Goal: Transaction & Acquisition: Purchase product/service

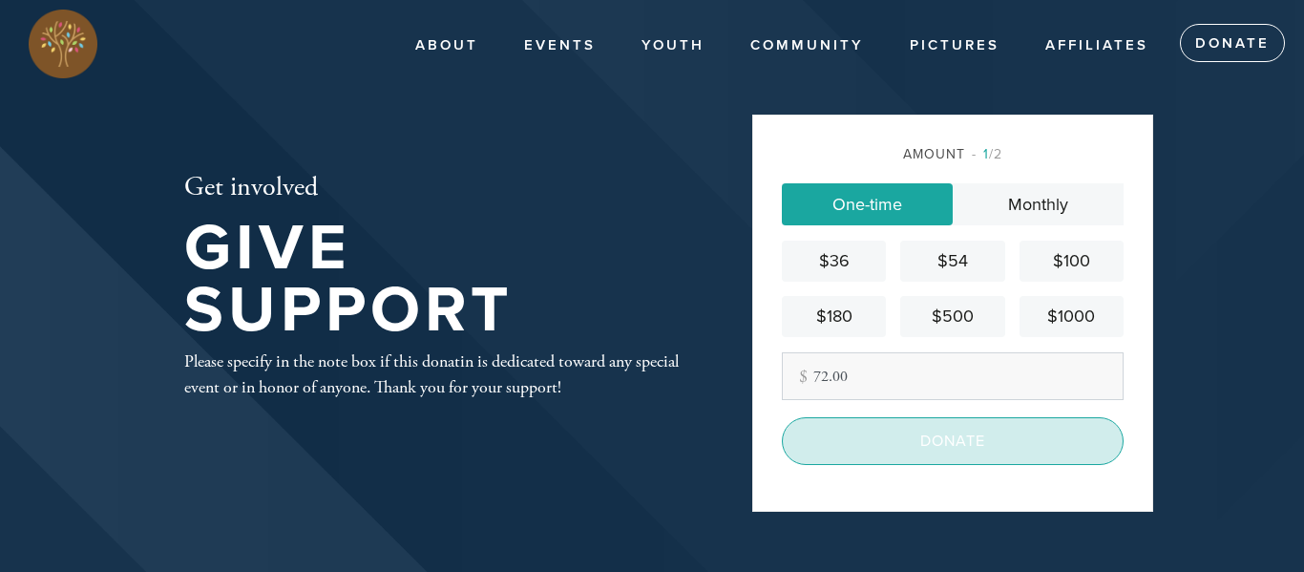
type input "72.00"
click at [972, 434] on input "Donate" at bounding box center [953, 441] width 342 height 48
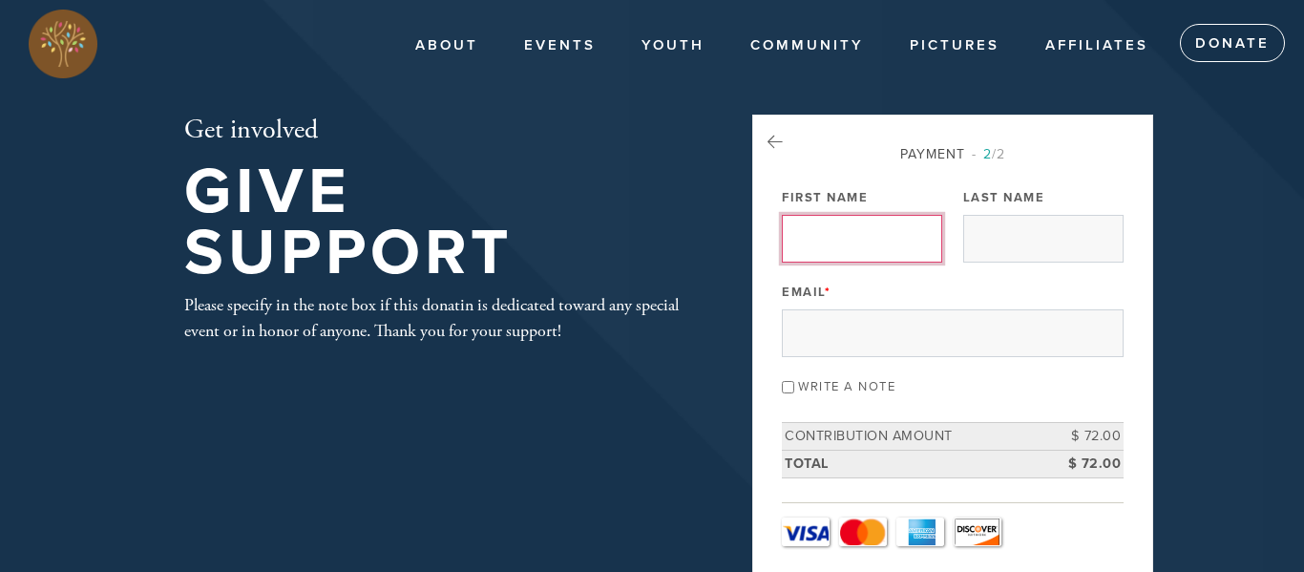
click at [845, 251] on input "First Name" at bounding box center [862, 239] width 160 height 48
type input "[PERSON_NAME]"
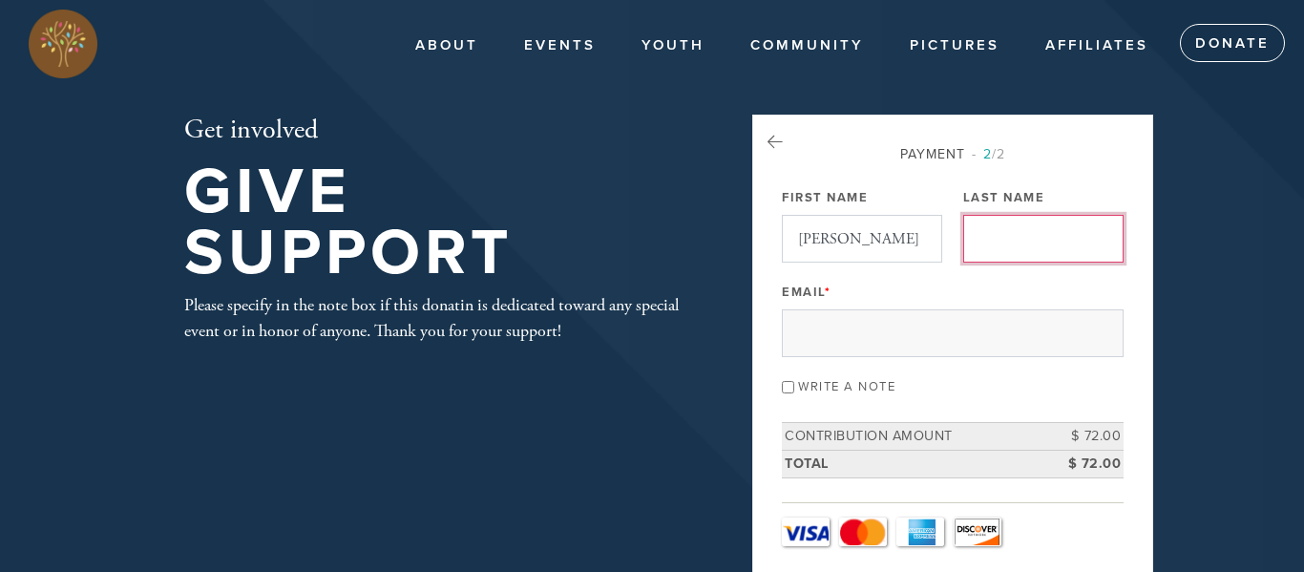
type input "[PERSON_NAME]"
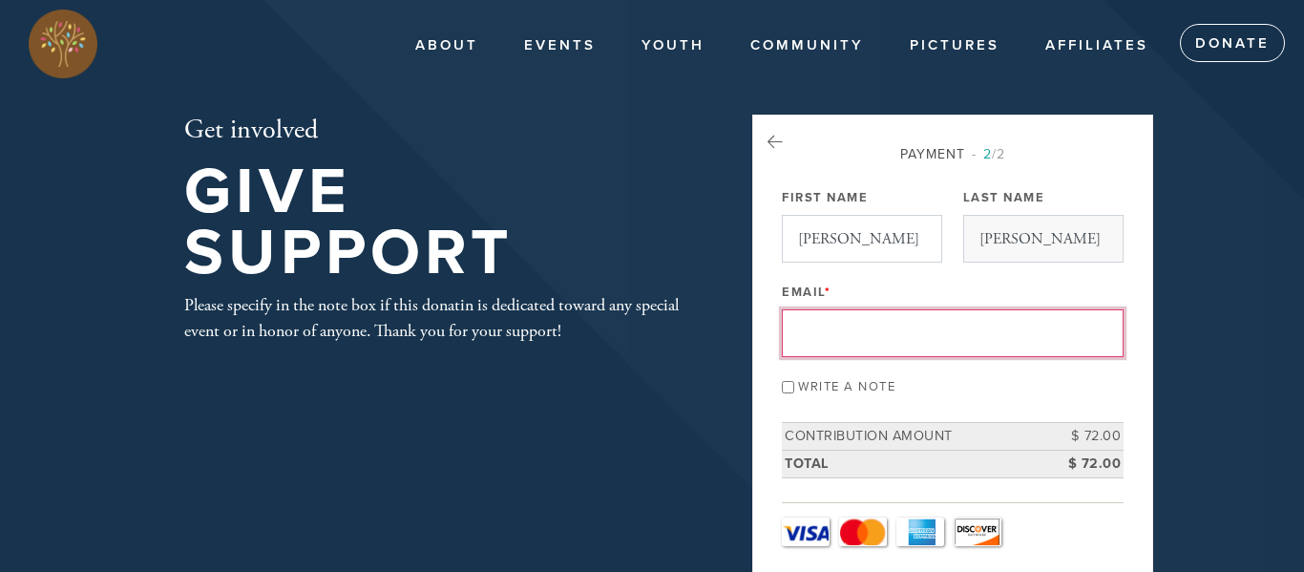
type input "[EMAIL_ADDRESS][DOMAIN_NAME]"
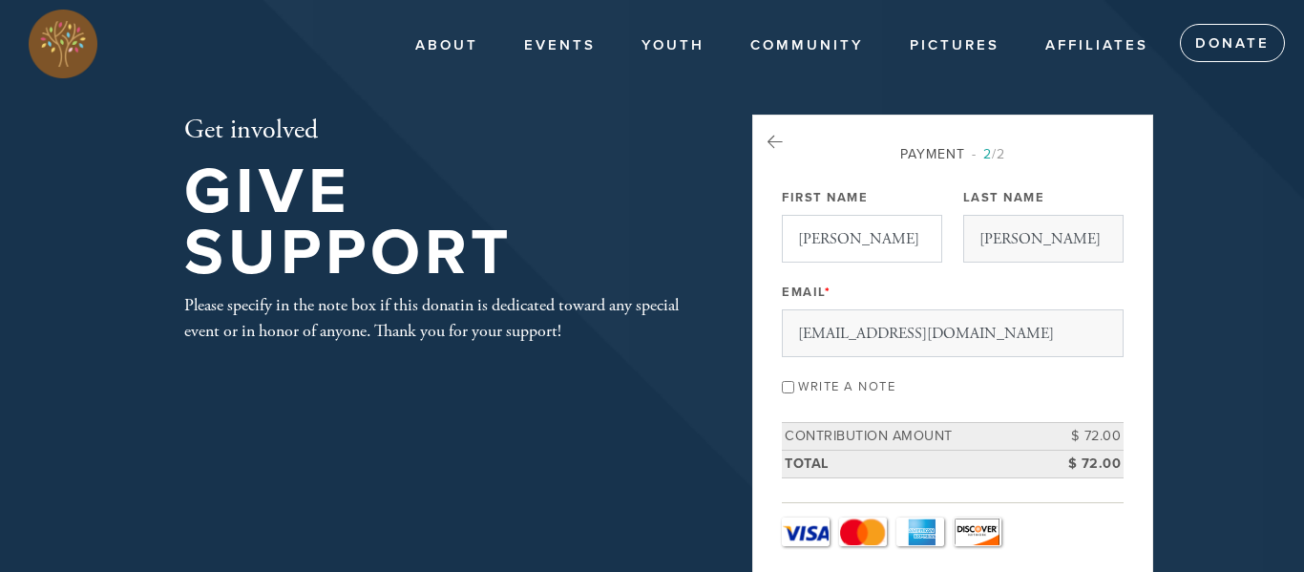
type input "L"
type input "[STREET_ADDRESS]"
type input "San Antonio"
type input "[GEOGRAPHIC_DATA]"
type input "78230"
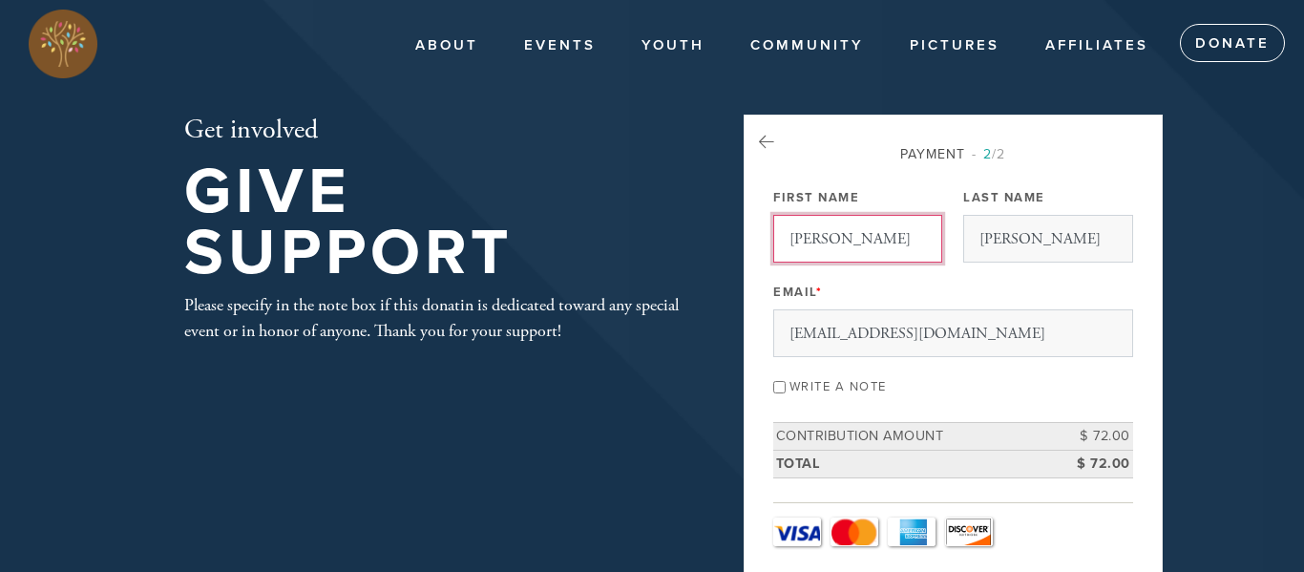
scroll to position [1005, 0]
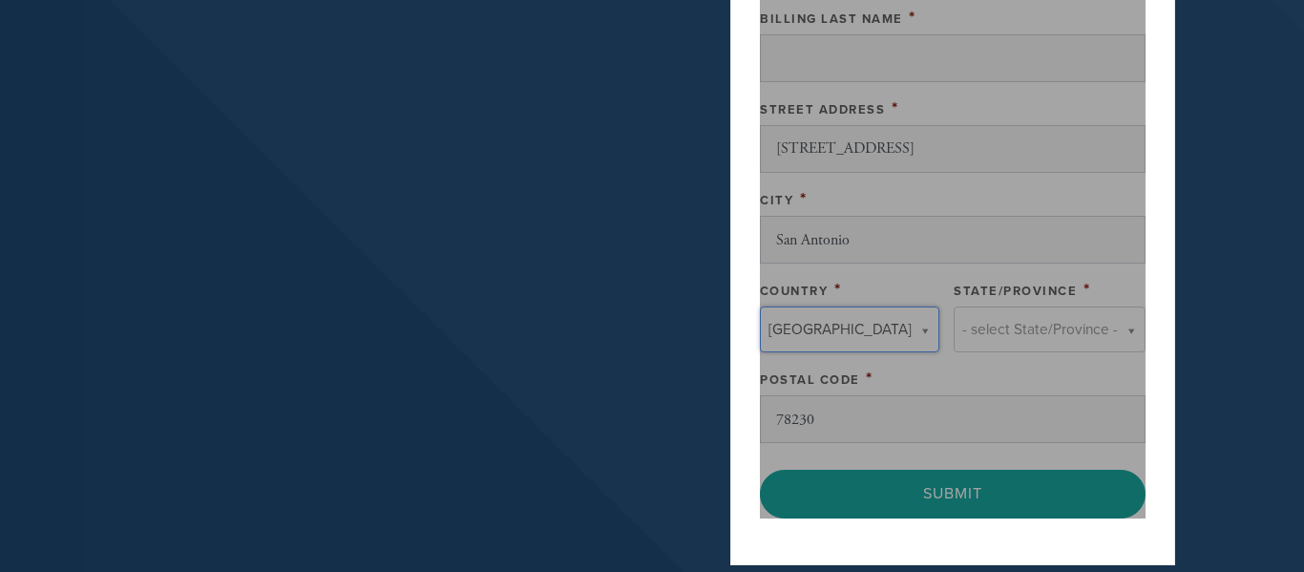
type input "[GEOGRAPHIC_DATA]"
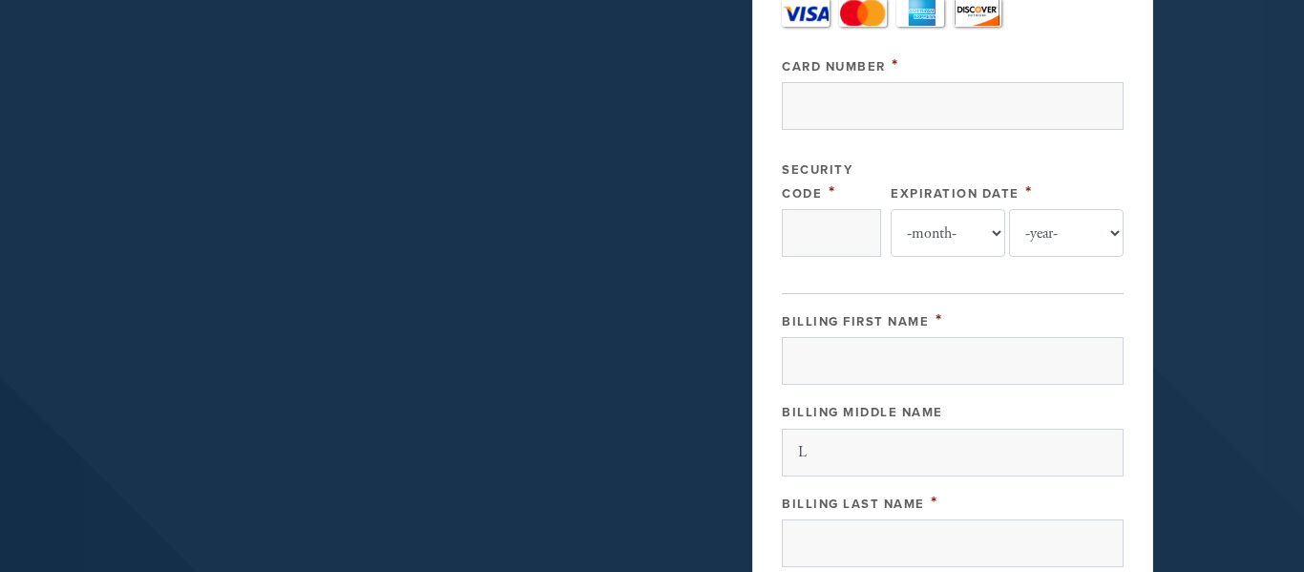
scroll to position [453, 0]
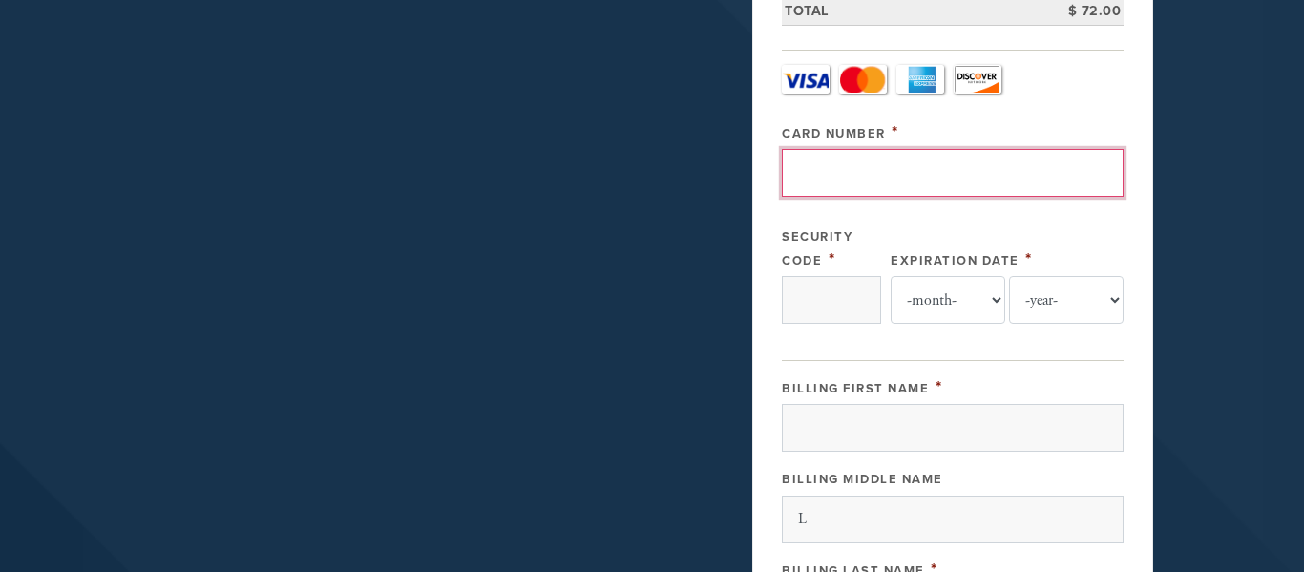
click at [1056, 163] on input "Card Number" at bounding box center [953, 173] width 342 height 48
type input "[CREDIT_CARD_NUMBER]"
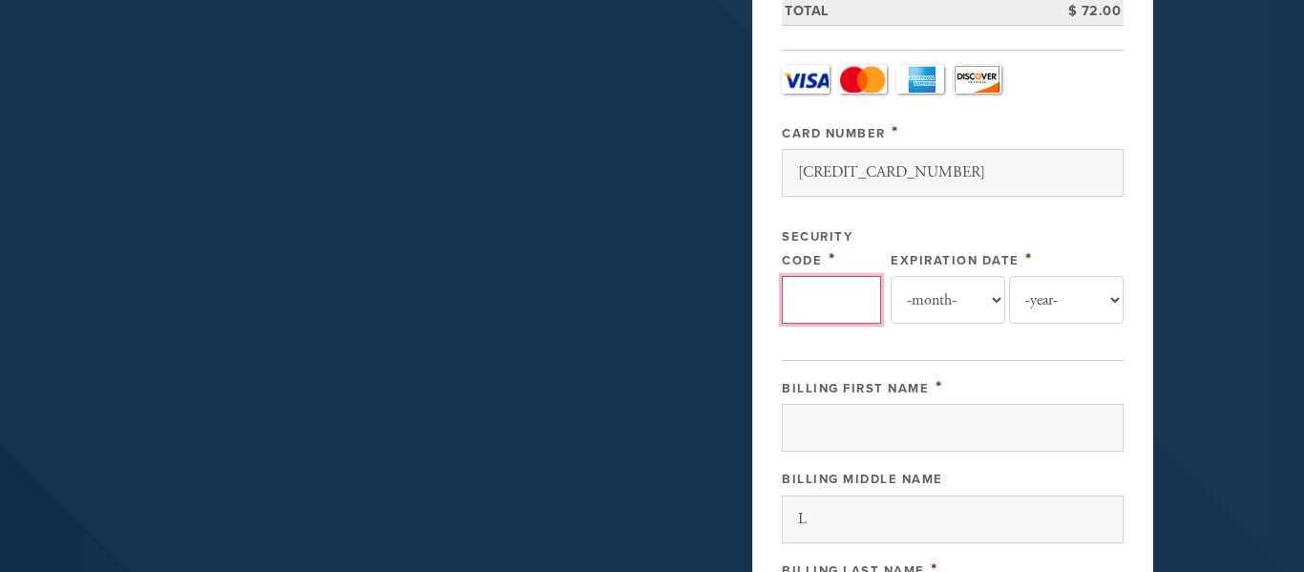
type input "002"
select select "11"
select select "2028"
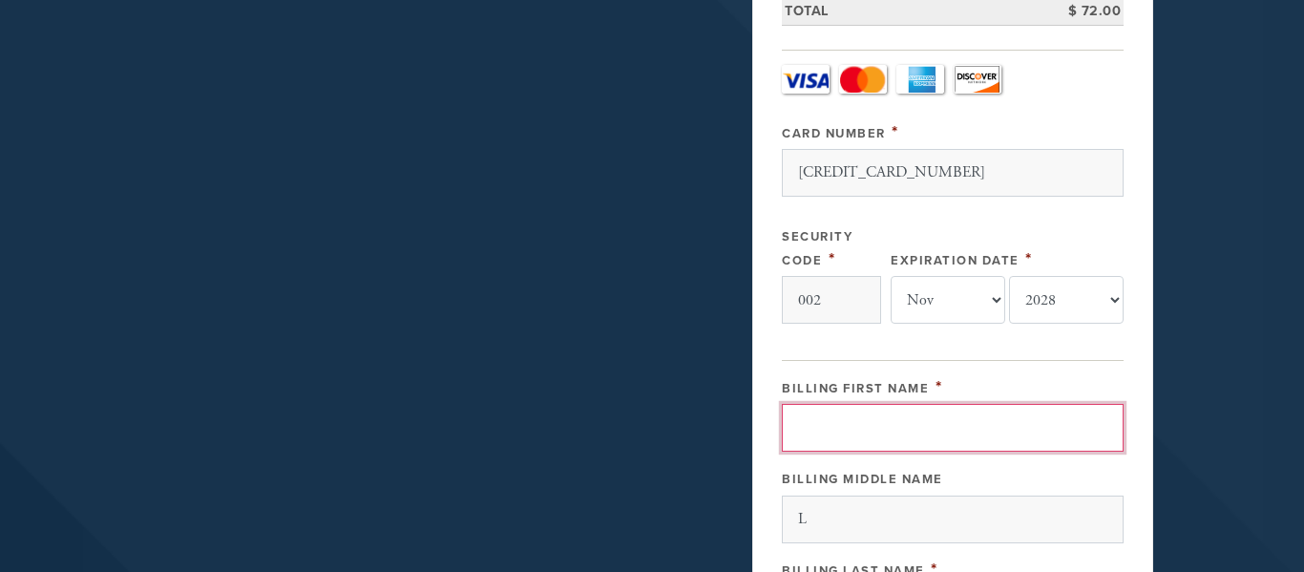
type input "[PERSON_NAME]"
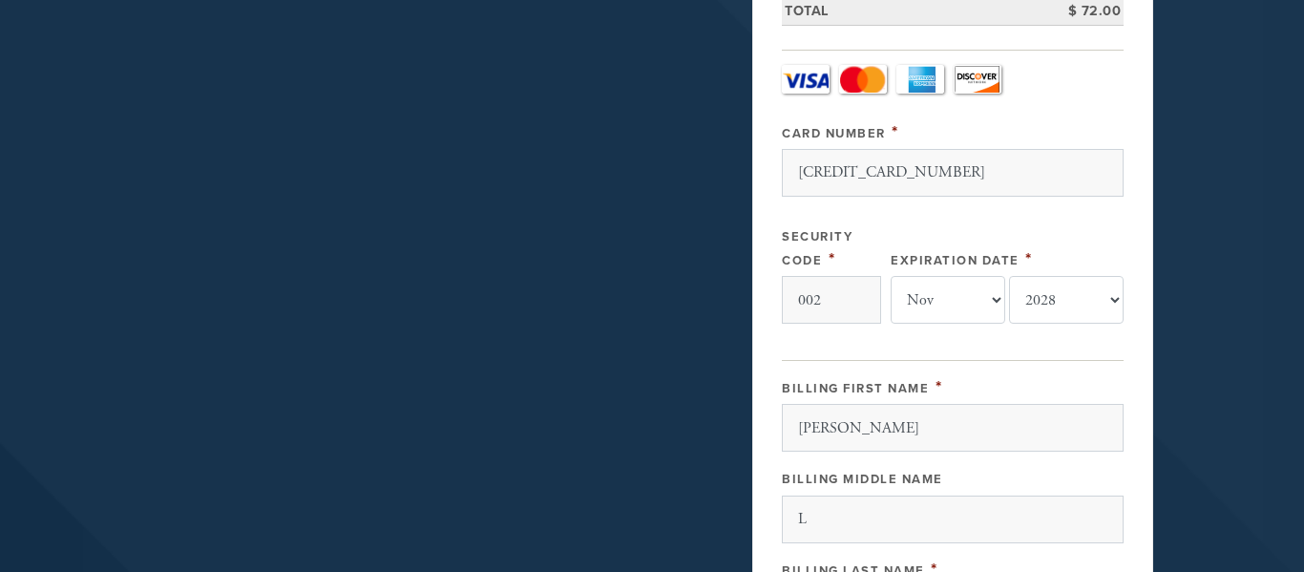
type input "[PERSON_NAME]"
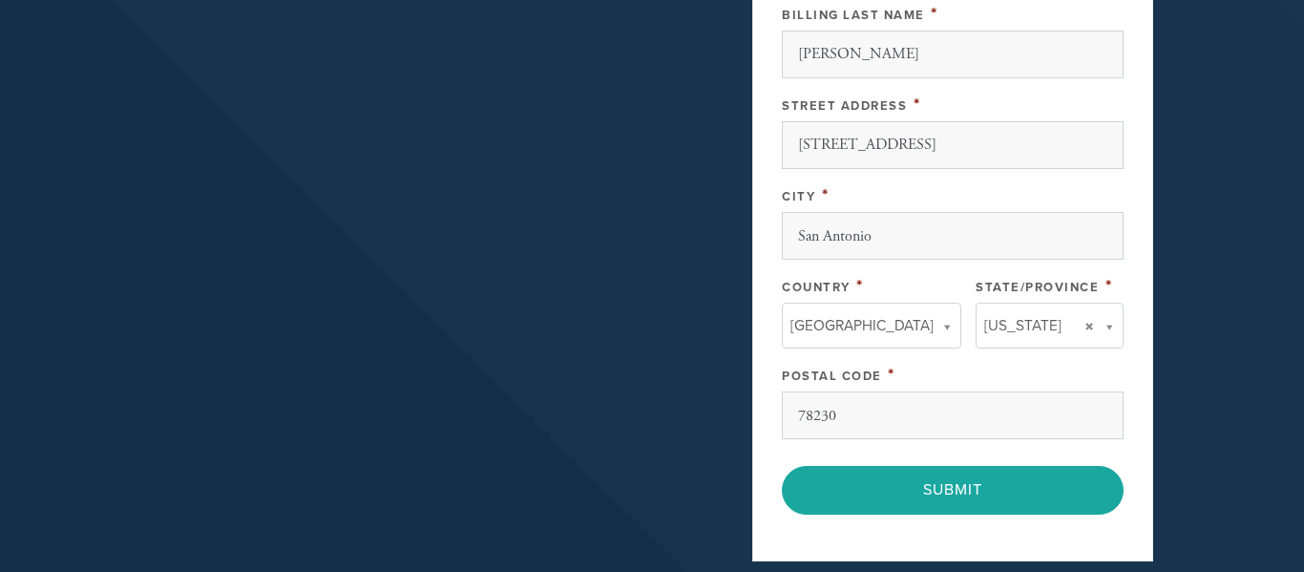
scroll to position [1011, 0]
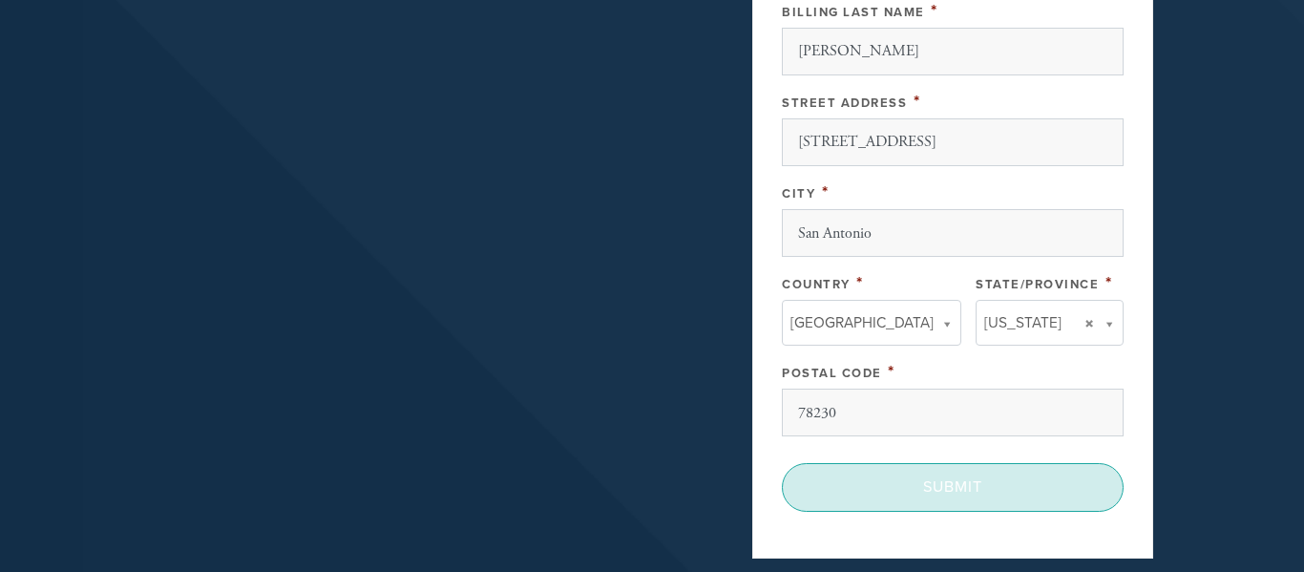
click at [965, 483] on input "Submit" at bounding box center [953, 487] width 342 height 48
